Goal: Task Accomplishment & Management: Use online tool/utility

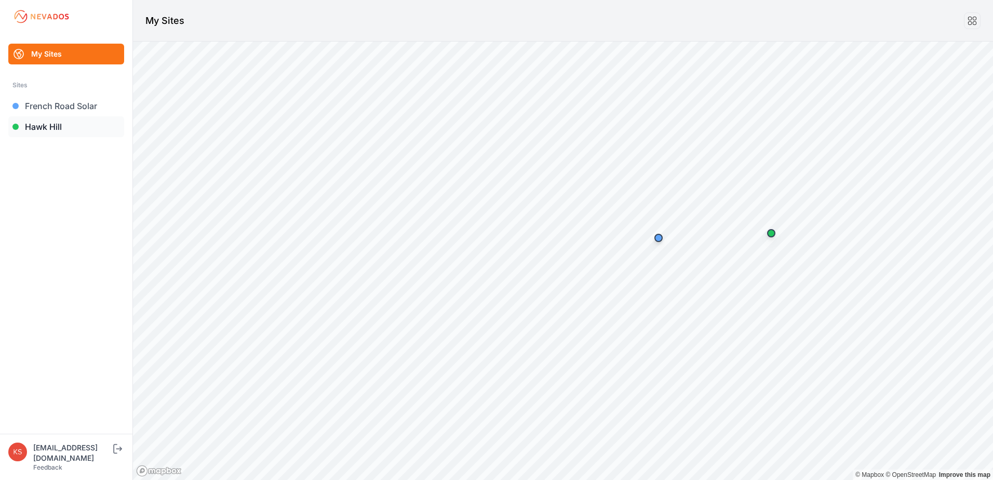
click at [29, 128] on link "Hawk Hill" at bounding box center [66, 126] width 116 height 21
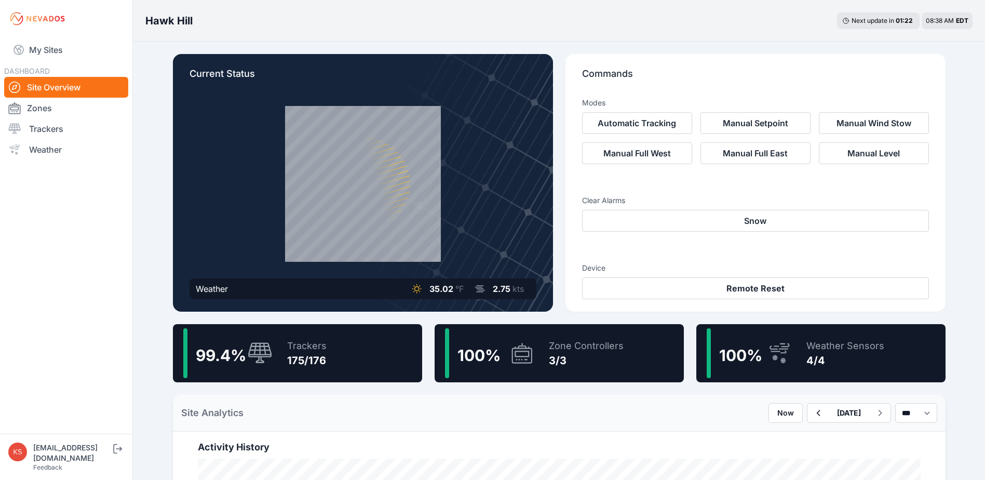
scroll to position [156, 0]
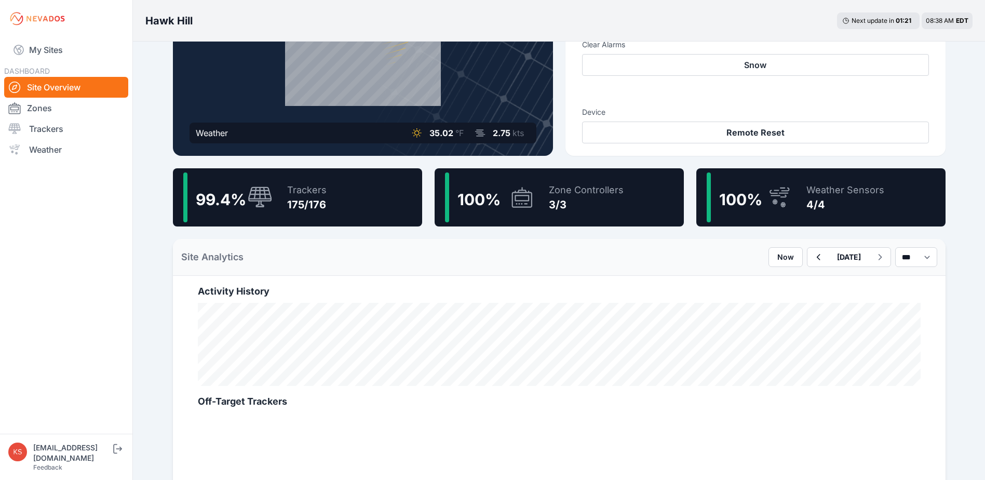
click at [266, 201] on icon at bounding box center [260, 196] width 24 height 21
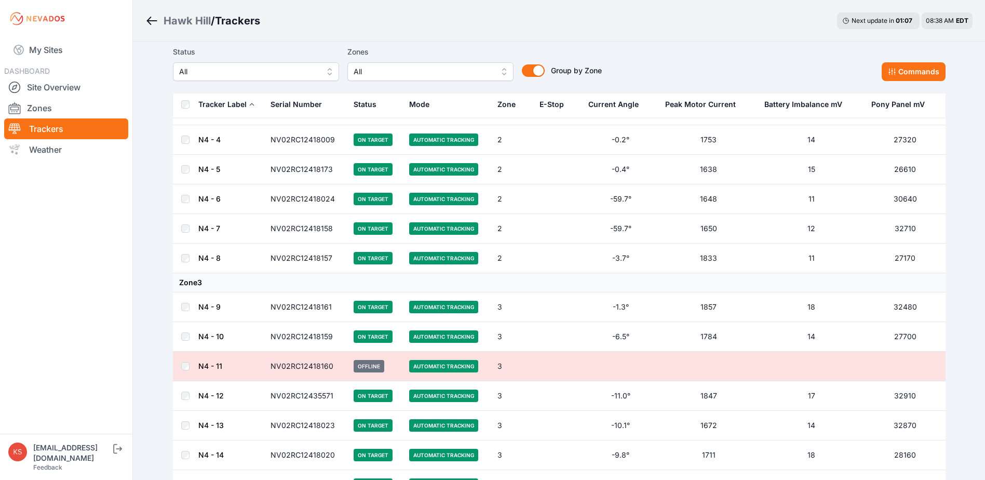
scroll to position [3532, 0]
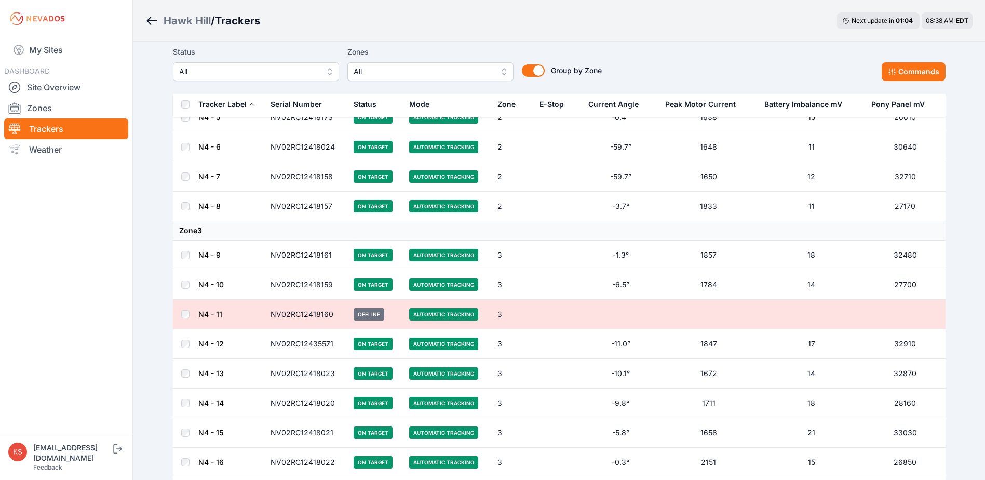
click at [918, 73] on button "Commands" at bounding box center [914, 71] width 64 height 19
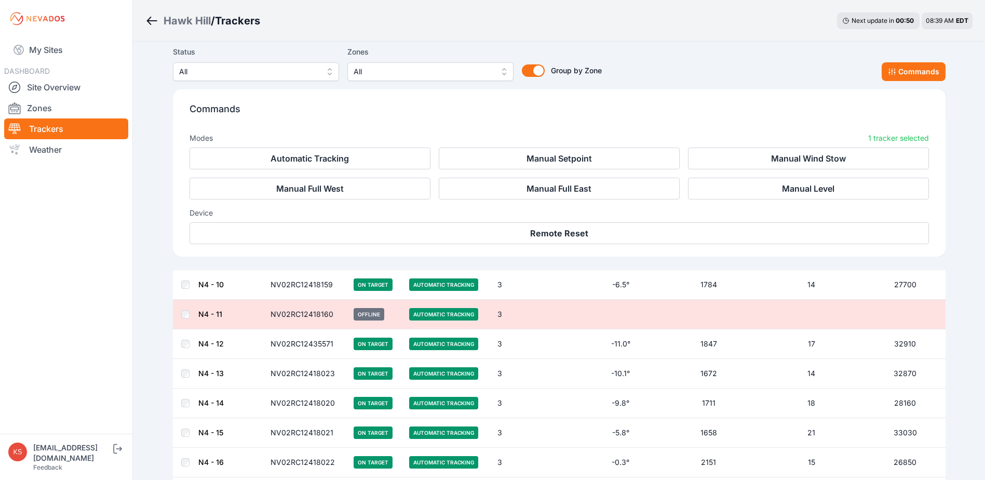
scroll to position [3656, 0]
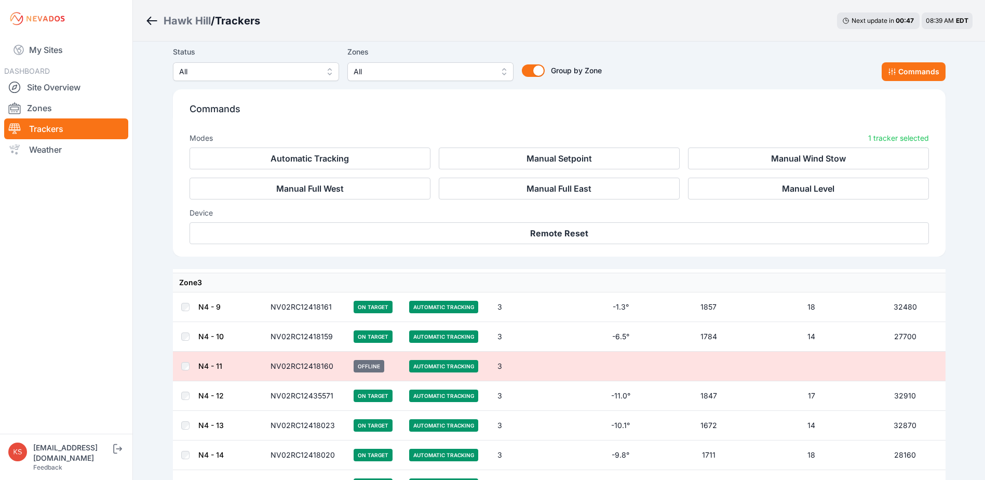
click at [532, 371] on td "3" at bounding box center [512, 367] width 42 height 30
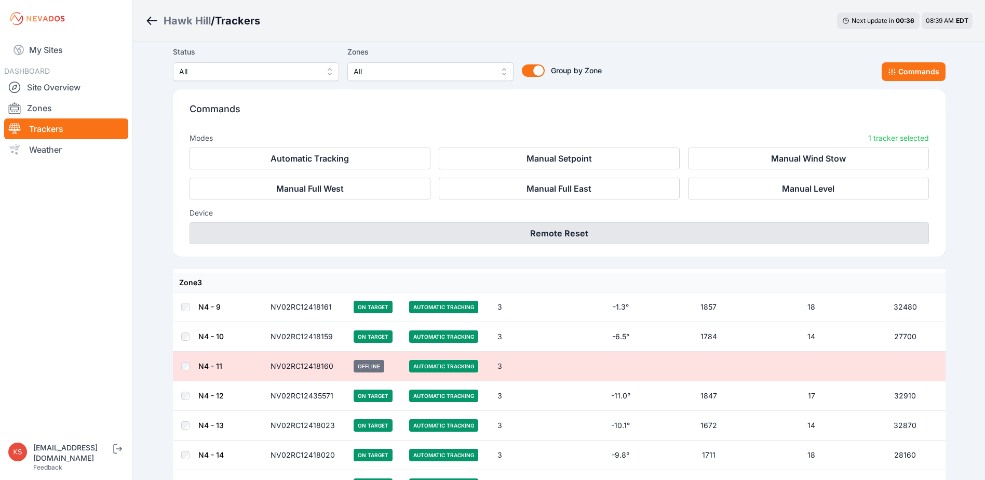
click at [566, 234] on button "Remote Reset" at bounding box center [560, 233] width 740 height 22
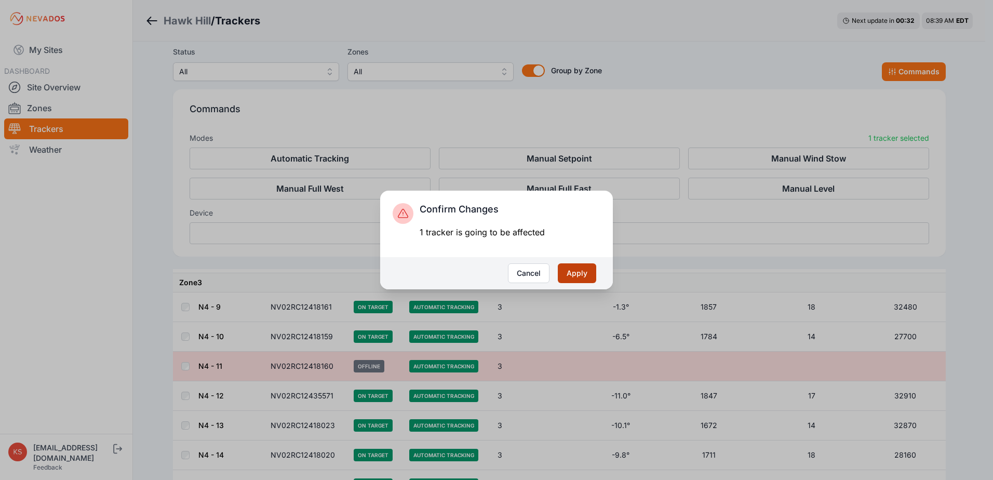
click at [574, 269] on button "Apply" at bounding box center [577, 273] width 38 height 20
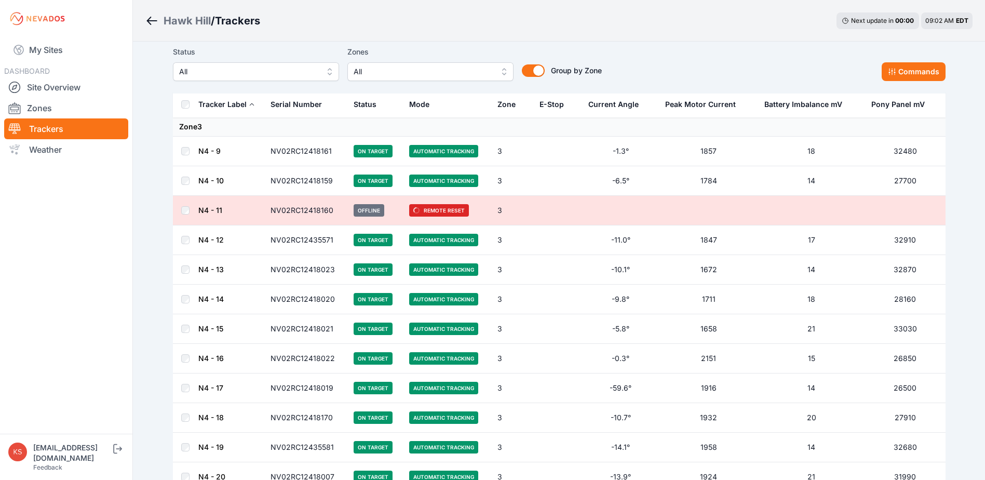
scroll to position [3584, 0]
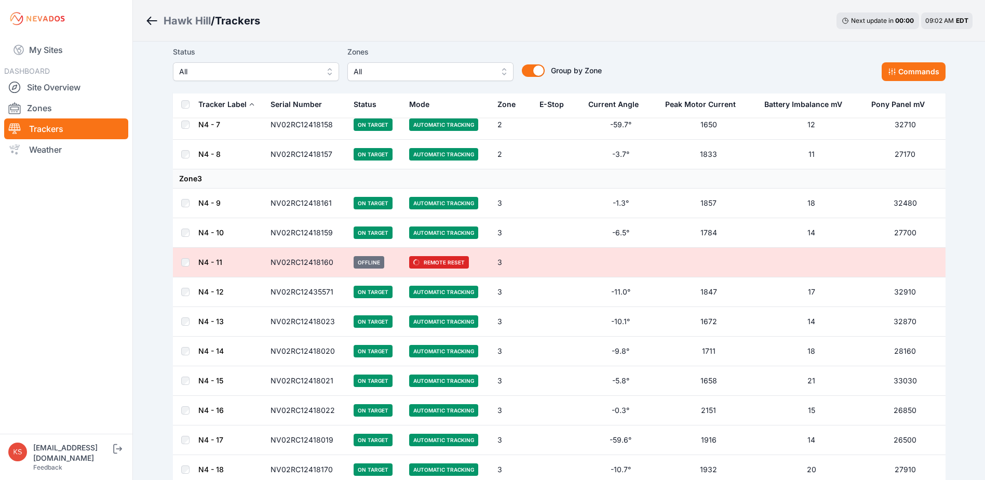
click at [442, 261] on span "Remote Reset" at bounding box center [439, 262] width 60 height 12
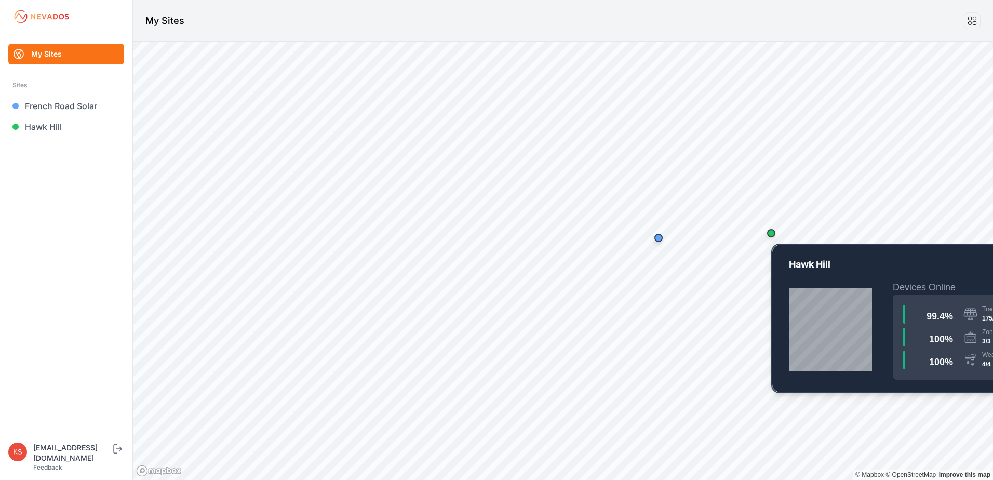
click at [774, 235] on div "Map marker" at bounding box center [771, 233] width 8 height 8
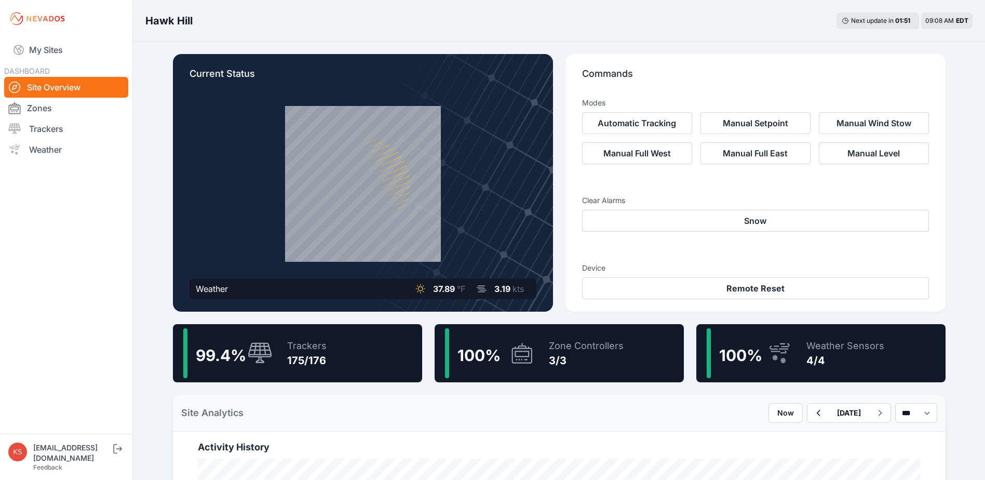
drag, startPoint x: 309, startPoint y: 352, endPoint x: 398, endPoint y: 345, distance: 89.6
click at [309, 352] on div "Trackers" at bounding box center [306, 346] width 39 height 15
